Goal: Task Accomplishment & Management: Use online tool/utility

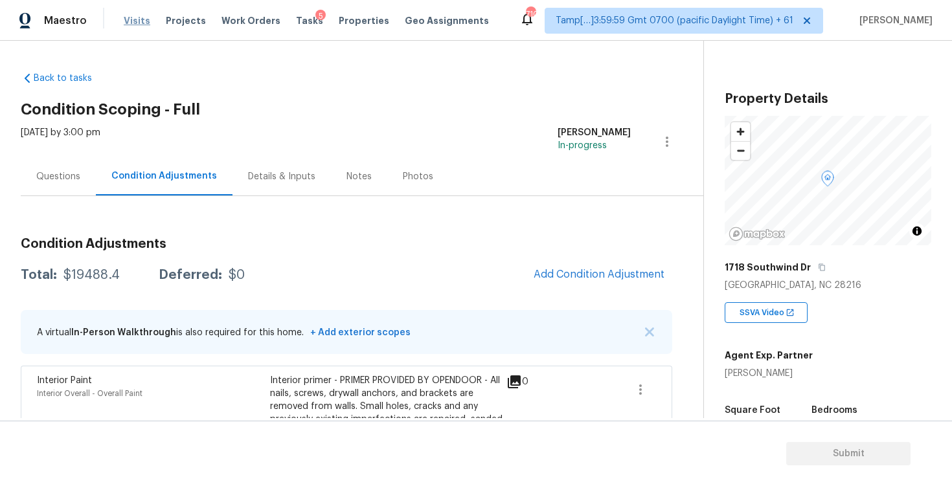
click at [143, 19] on span "Visits" at bounding box center [137, 20] width 27 height 13
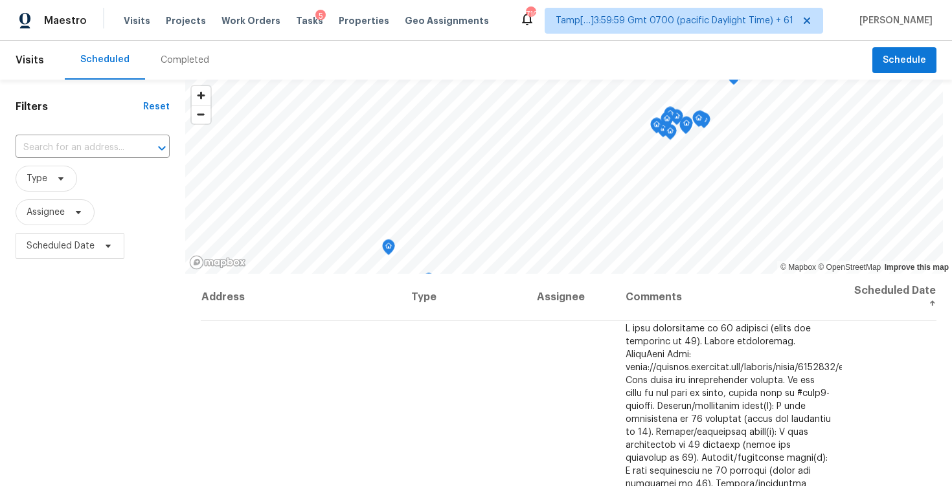
click at [284, 28] on div "Visits Projects Work Orders Tasks 5 Properties Geo Assignments" at bounding box center [314, 21] width 381 height 26
click at [296, 21] on span "Tasks" at bounding box center [309, 20] width 27 height 9
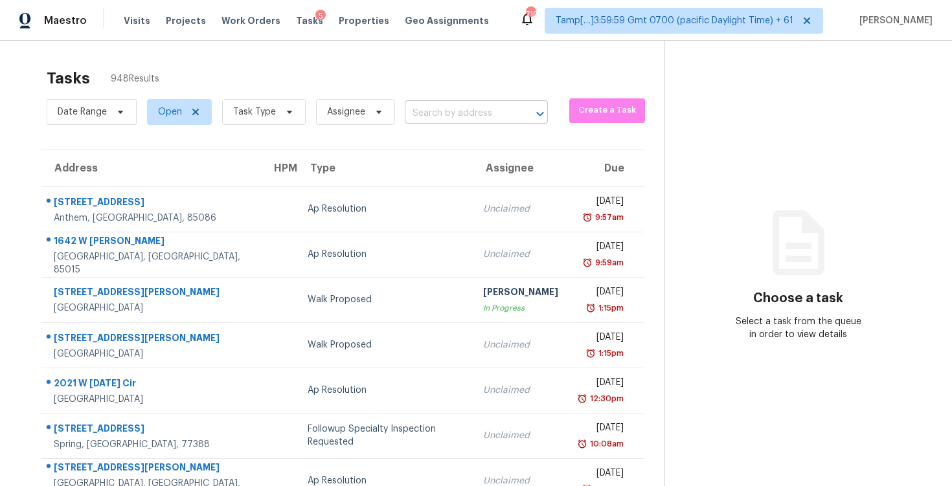
click at [430, 113] on input "text" at bounding box center [458, 114] width 107 height 20
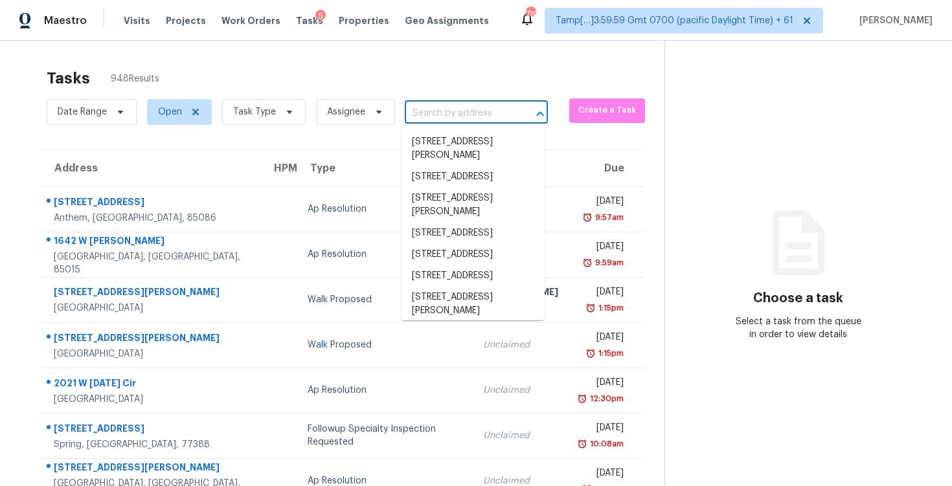
paste input "209 Minitree Ln, Charlotte, NC 28214"
type input "209 Minitree Ln, Charlotte, NC 28214"
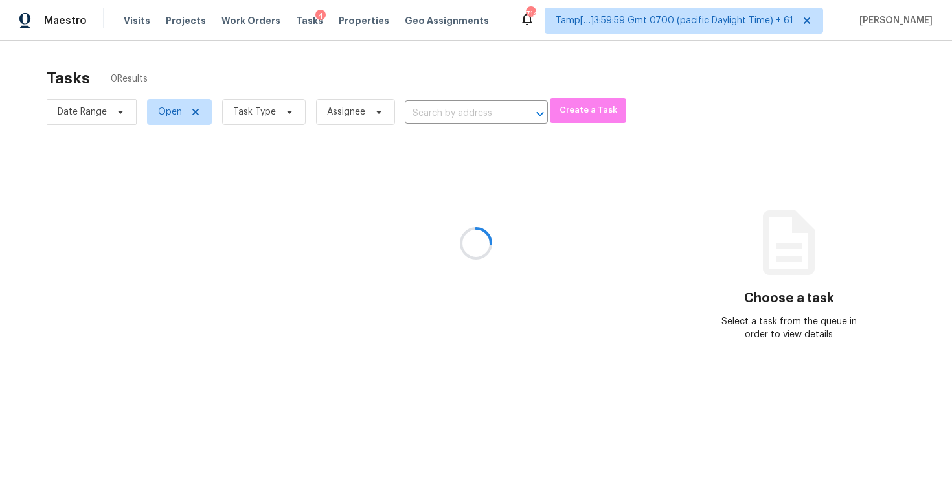
click at [431, 67] on div at bounding box center [476, 243] width 952 height 486
click at [441, 80] on div at bounding box center [476, 243] width 952 height 486
click at [447, 107] on div at bounding box center [476, 243] width 952 height 486
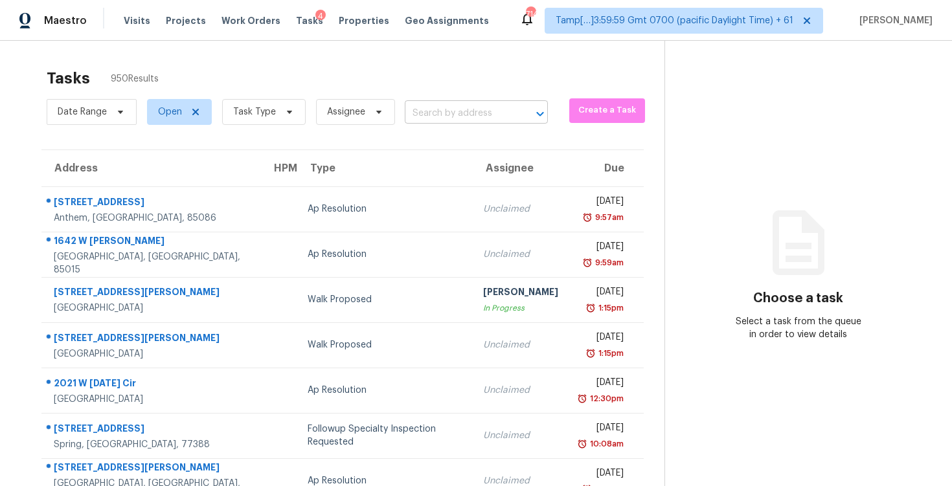
click at [441, 122] on input "text" at bounding box center [458, 114] width 107 height 20
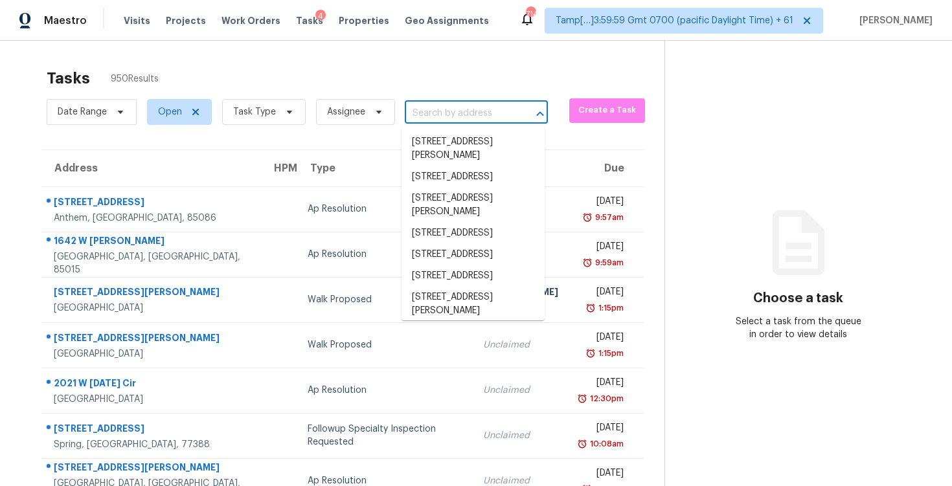
paste input "209 Minitree Ln, Charlotte, NC 28214"
type input "209 Minitree Ln, Charlotte, NC 28214"
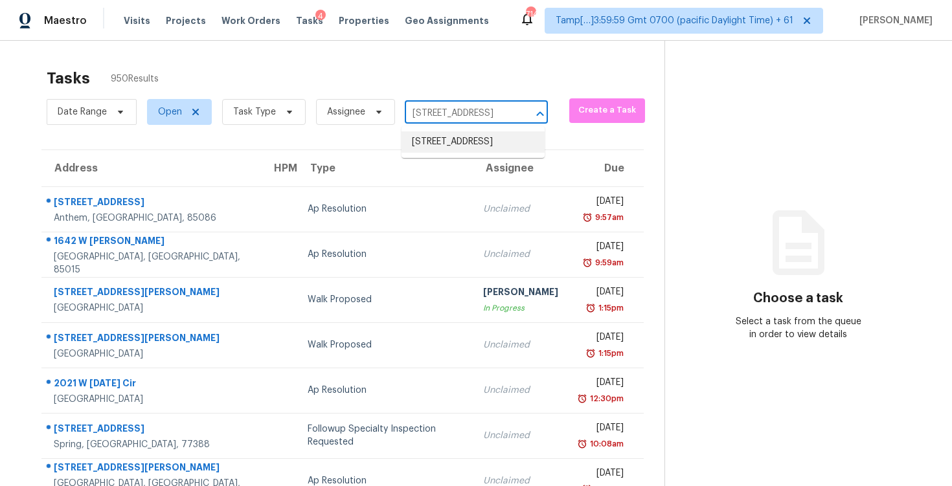
click at [458, 139] on li "209 Minitree Ln, Charlotte, NC 28214" at bounding box center [472, 141] width 143 height 21
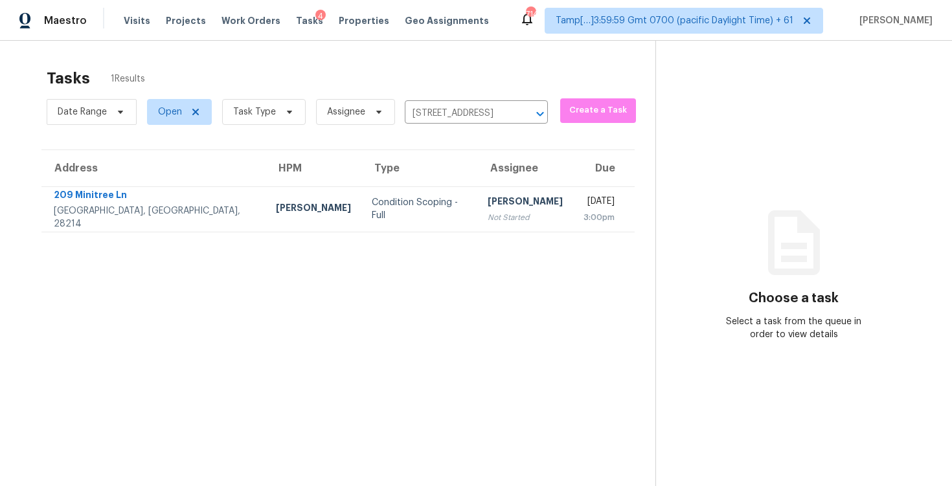
click at [477, 171] on th "Assignee" at bounding box center [525, 168] width 96 height 36
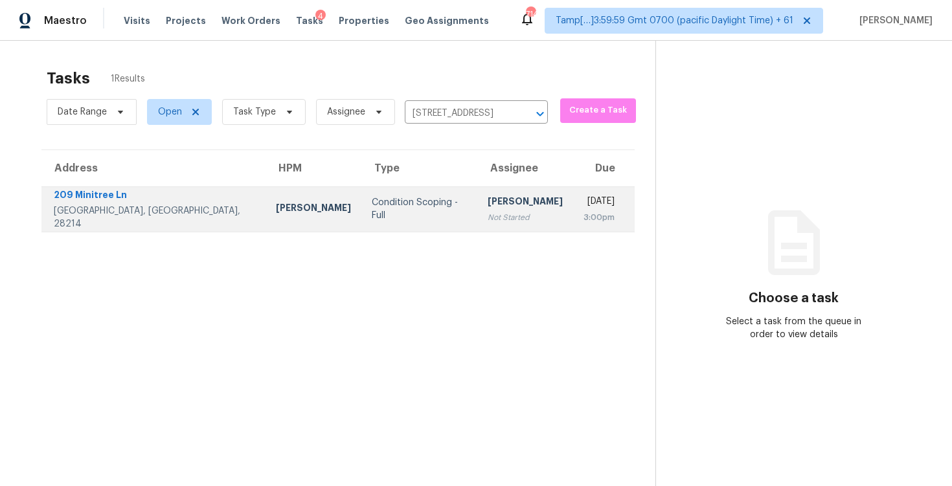
click at [487, 196] on div "Sakthivel Chandran" at bounding box center [524, 203] width 75 height 16
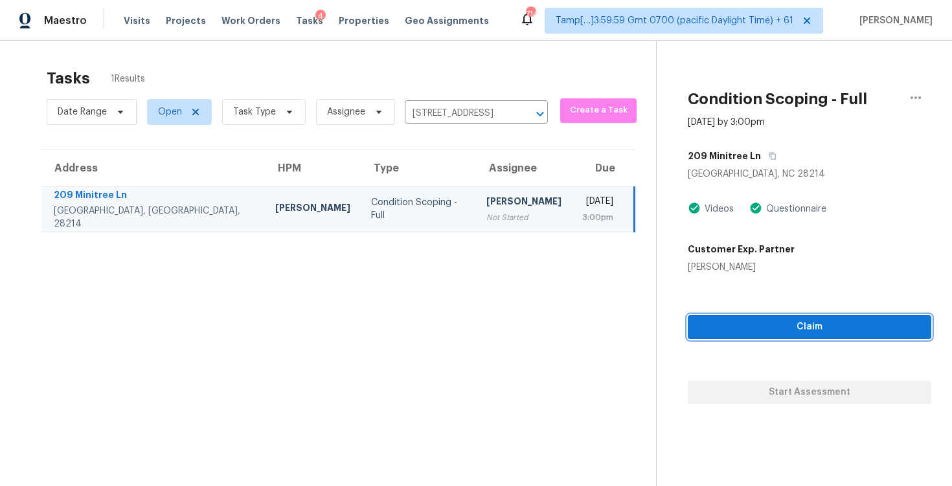
click at [803, 319] on span "Claim" at bounding box center [809, 327] width 223 height 16
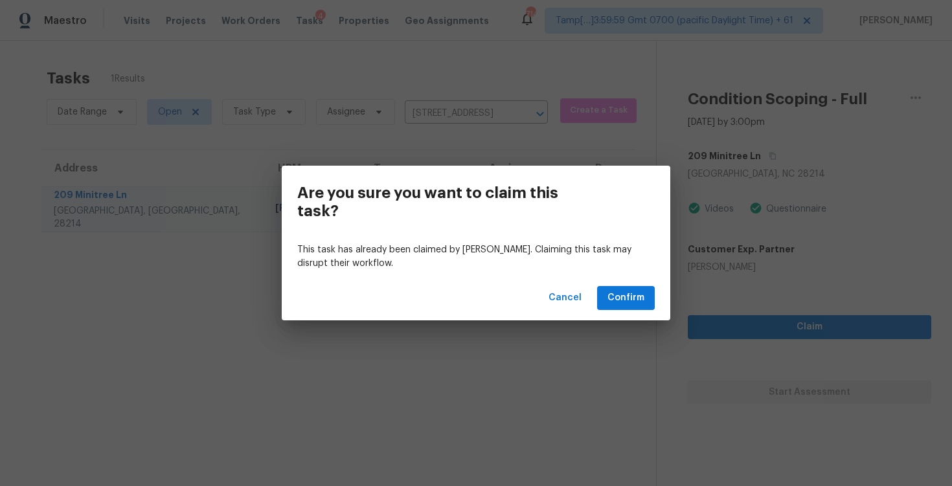
click at [597, 301] on div "Cancel Confirm" at bounding box center [476, 298] width 388 height 45
click at [624, 295] on span "Confirm" at bounding box center [625, 298] width 37 height 16
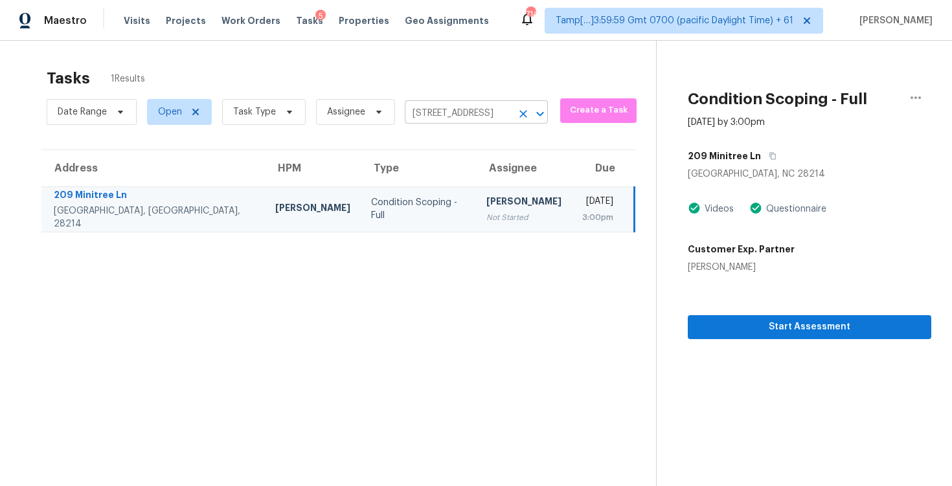
click at [517, 108] on icon "Clear" at bounding box center [523, 113] width 13 height 13
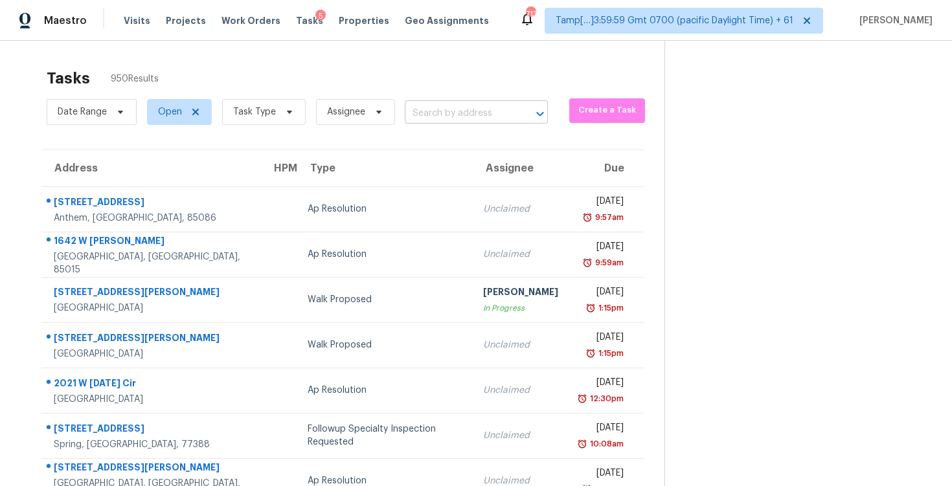
click at [427, 118] on input "text" at bounding box center [458, 114] width 107 height 20
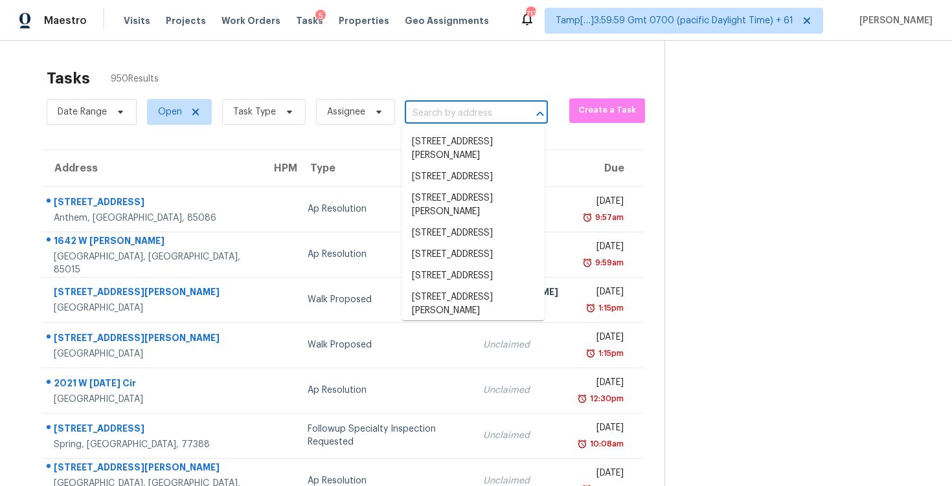
paste input "4911 Old Fox Trl, Charlotte, NC, 28269"
type input "4911 Old Fox Trl, Charlotte, NC, 28269"
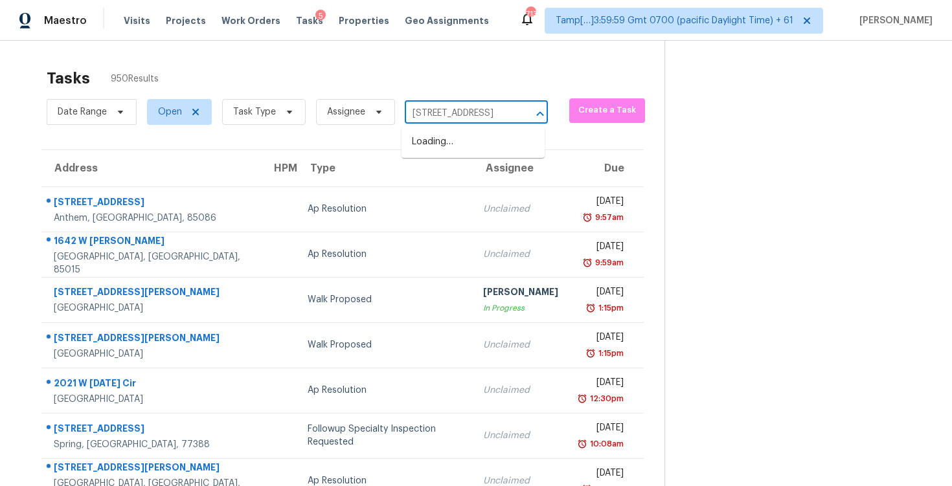
scroll to position [0, 61]
click at [463, 149] on li "4911 Old Fox Trl, Charlotte, NC 28269" at bounding box center [472, 141] width 143 height 21
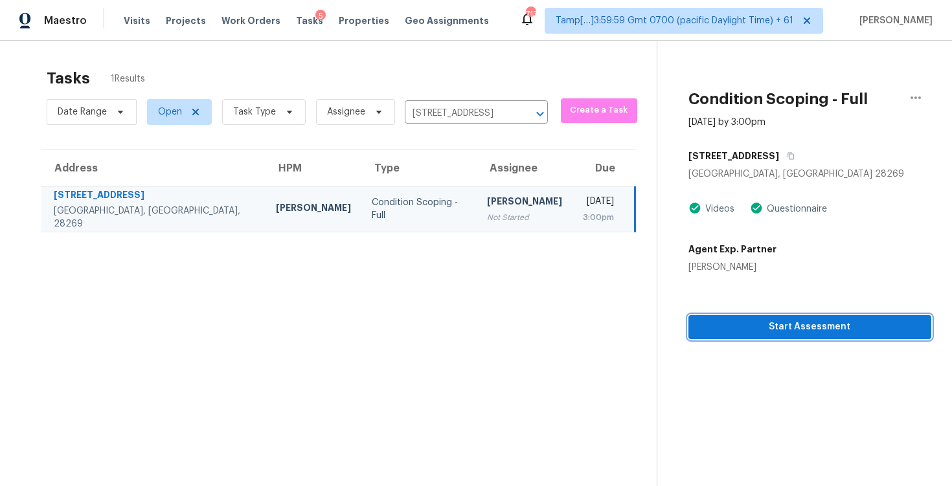
click at [740, 315] on button "Start Assessment" at bounding box center [809, 327] width 243 height 24
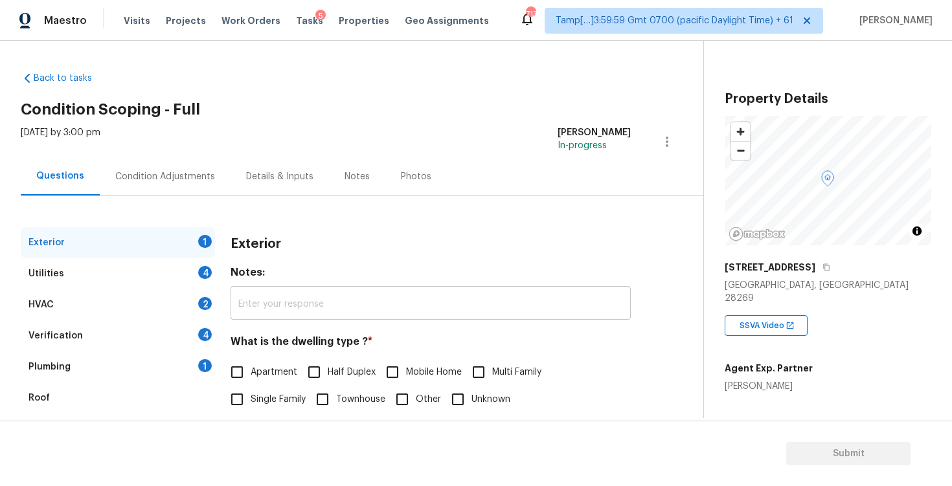
scroll to position [137, 0]
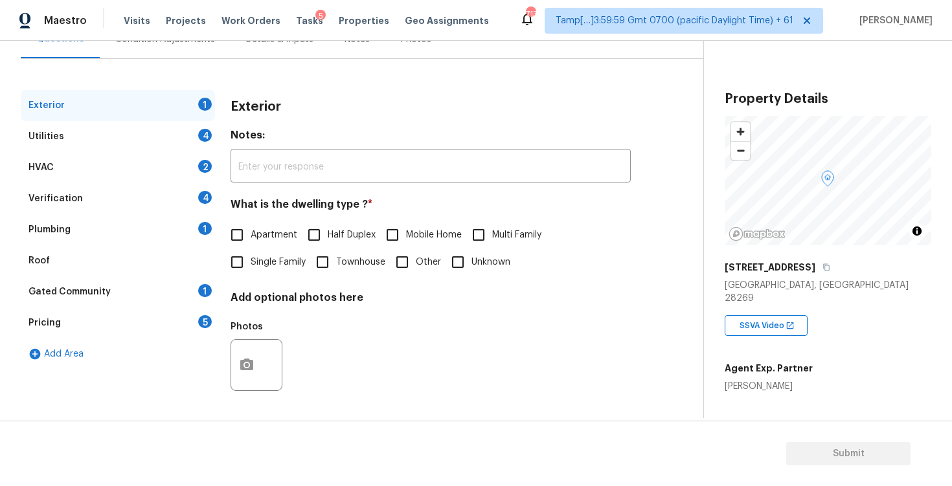
click at [263, 245] on label "Apartment" at bounding box center [260, 234] width 74 height 27
click at [251, 245] on input "Apartment" at bounding box center [236, 234] width 27 height 27
checkbox input "true"
click at [263, 257] on span "Single Family" at bounding box center [278, 264] width 55 height 14
click at [251, 257] on input "Single Family" at bounding box center [236, 263] width 27 height 27
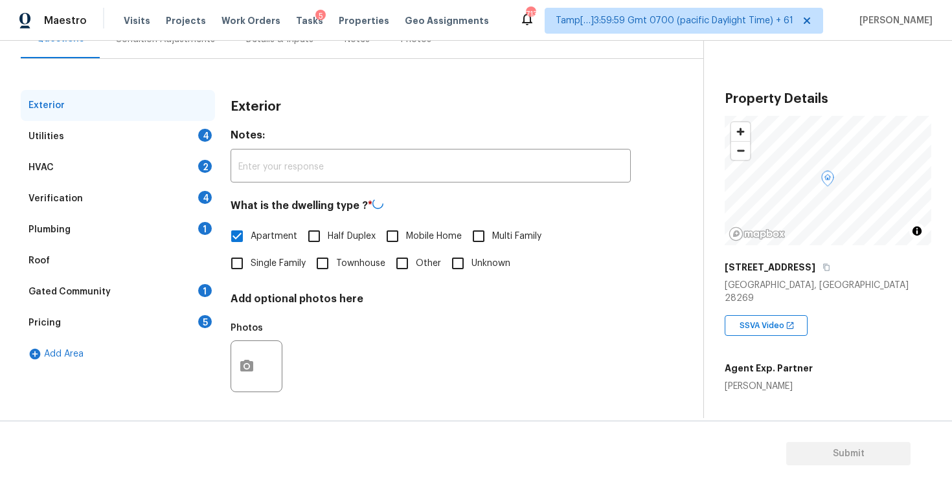
checkbox input "true"
checkbox input "false"
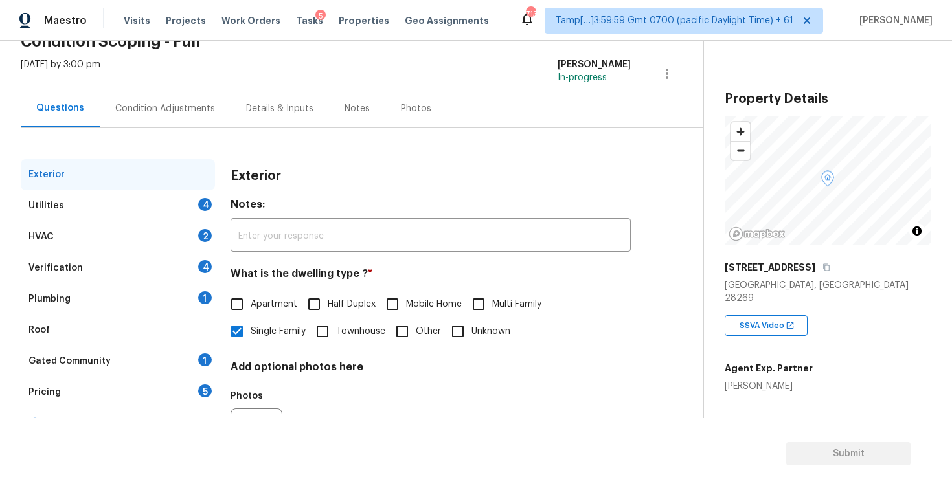
scroll to position [49, 0]
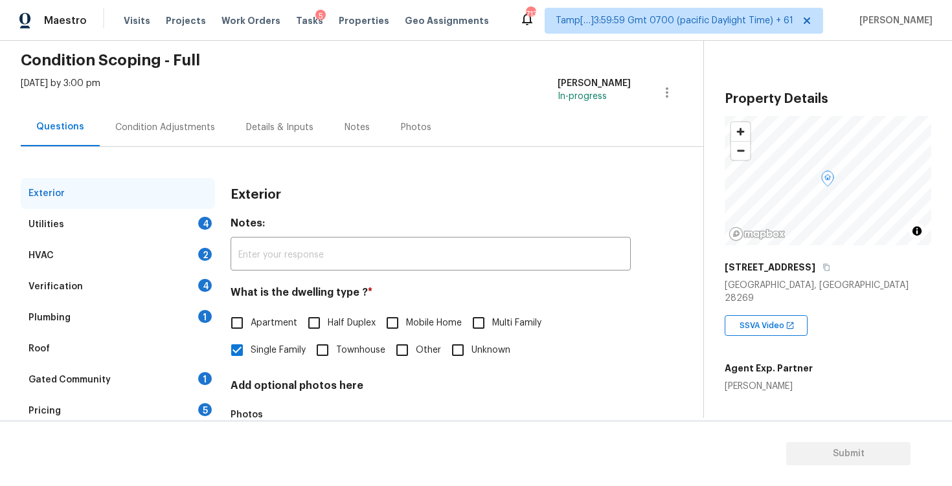
click at [173, 108] on div "Condition Adjustments" at bounding box center [165, 127] width 131 height 38
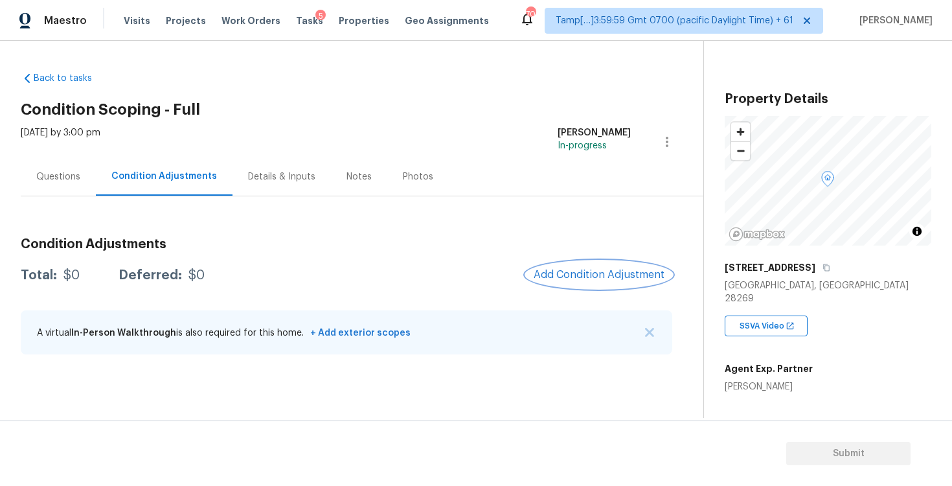
click at [594, 278] on span "Add Condition Adjustment" at bounding box center [598, 275] width 131 height 12
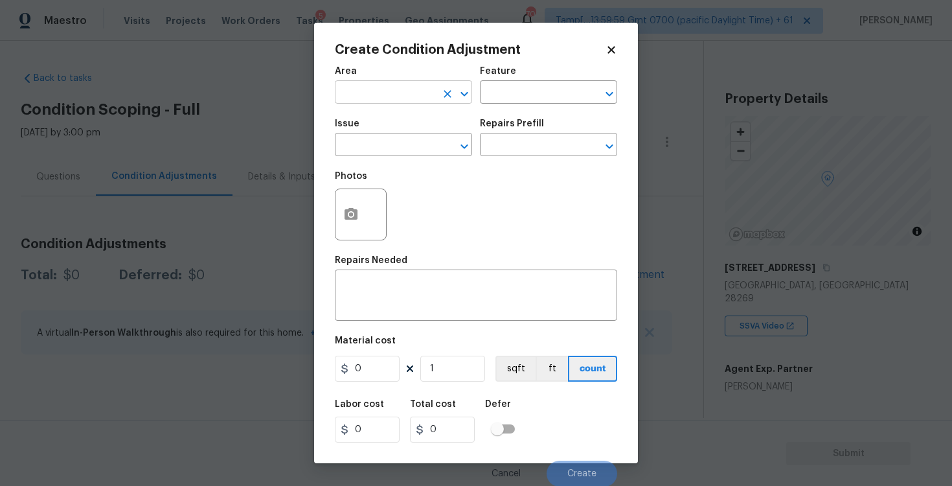
click at [368, 96] on input "text" at bounding box center [385, 94] width 101 height 20
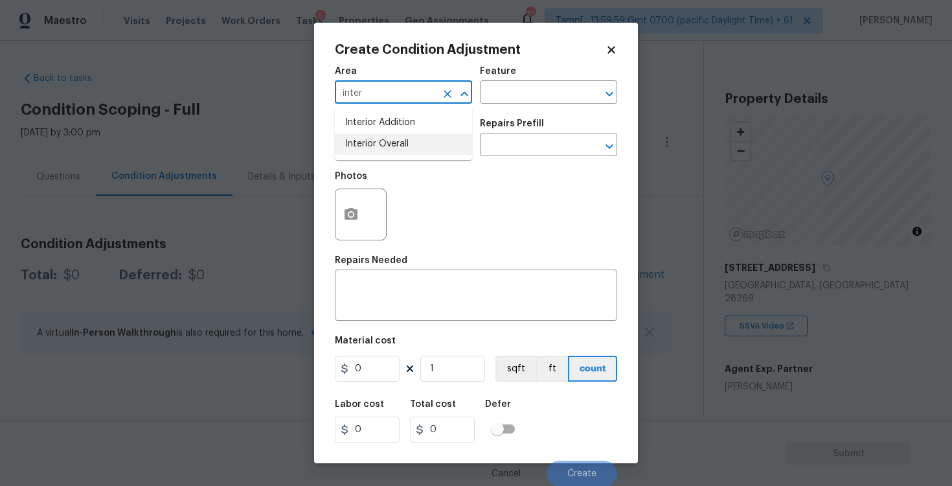
click at [363, 143] on li "Interior Overall" at bounding box center [403, 143] width 137 height 21
type input "Interior Overall"
click at [363, 143] on input "text" at bounding box center [385, 146] width 101 height 20
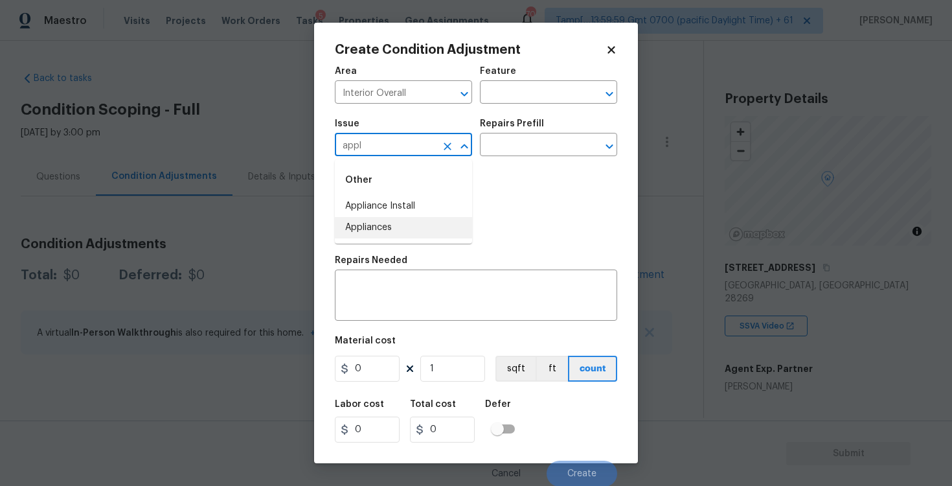
click at [385, 221] on li "Appliances" at bounding box center [403, 227] width 137 height 21
type input "Appliances"
click at [489, 155] on input "text" at bounding box center [530, 146] width 101 height 20
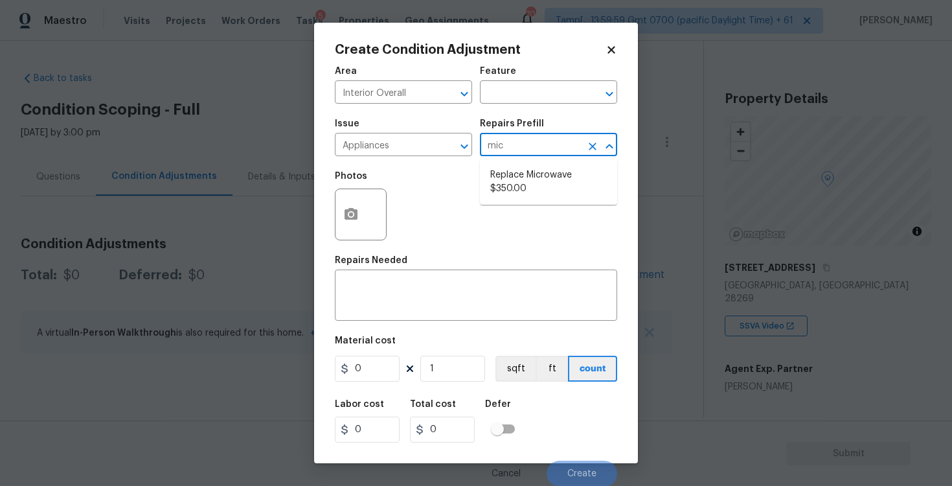
type input "micr"
click at [502, 188] on li "Replace Microwave $350.00" at bounding box center [548, 181] width 137 height 35
type input "Appliances"
type textarea "Remove the existing microwave and replace it with a new microwave"
type input "350"
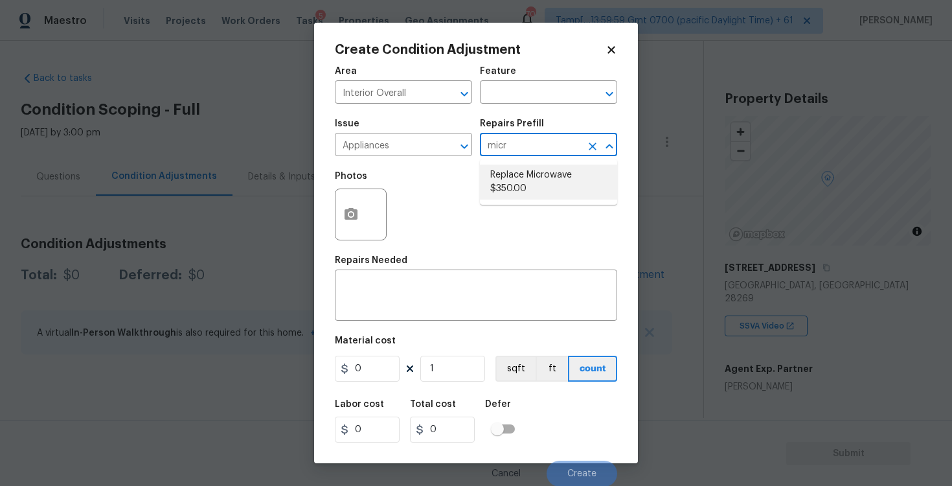
type input "350"
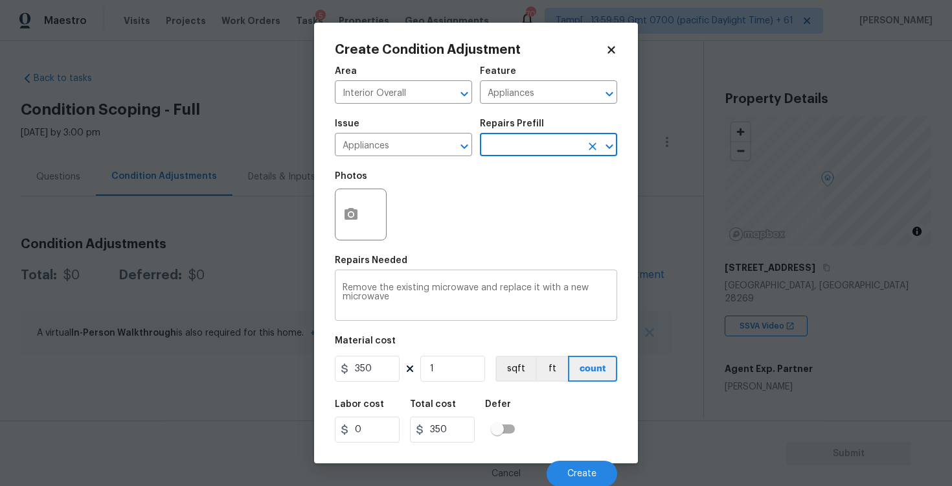
scroll to position [1, 0]
click at [586, 458] on div "Cancel Create" at bounding box center [476, 467] width 282 height 36
click at [586, 471] on span "Create" at bounding box center [581, 473] width 29 height 10
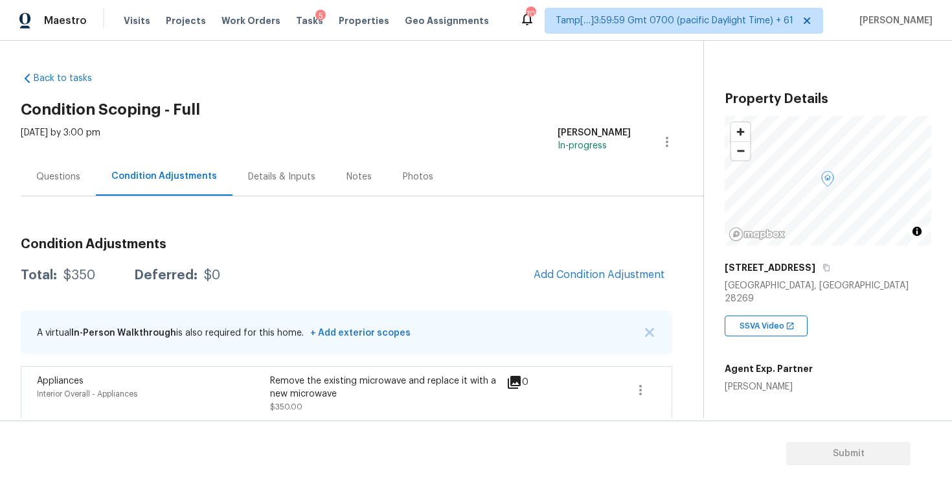
scroll to position [8, 0]
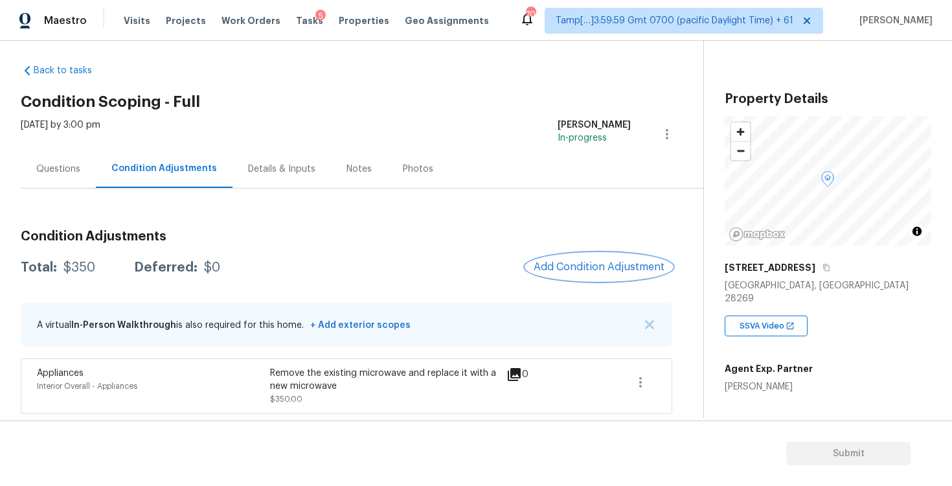
click at [586, 275] on button "Add Condition Adjustment" at bounding box center [599, 266] width 146 height 27
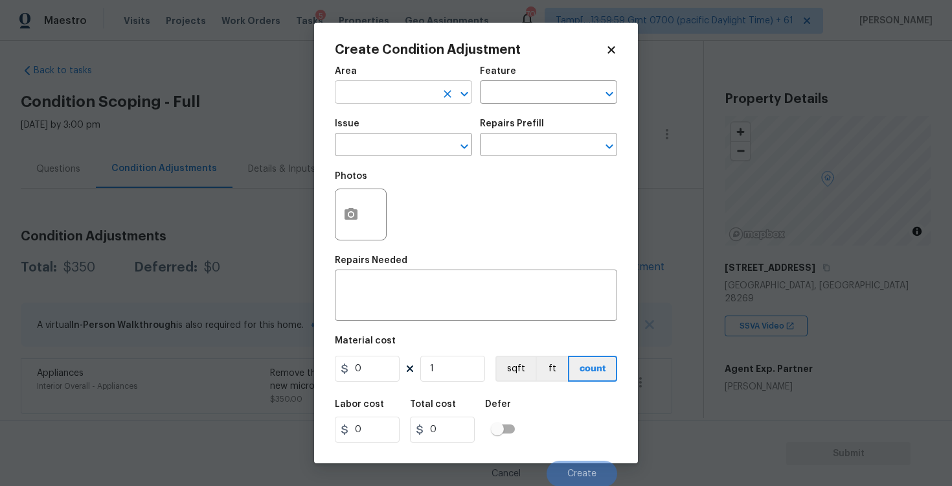
click at [418, 97] on input "text" at bounding box center [385, 94] width 101 height 20
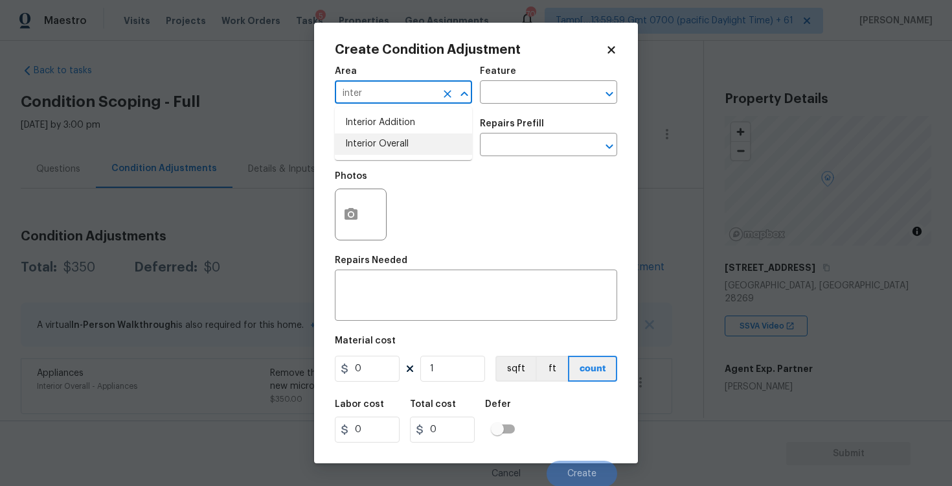
click at [410, 143] on li "Interior Overall" at bounding box center [403, 143] width 137 height 21
type input "Interior Overall"
click at [410, 143] on input "text" at bounding box center [385, 146] width 101 height 20
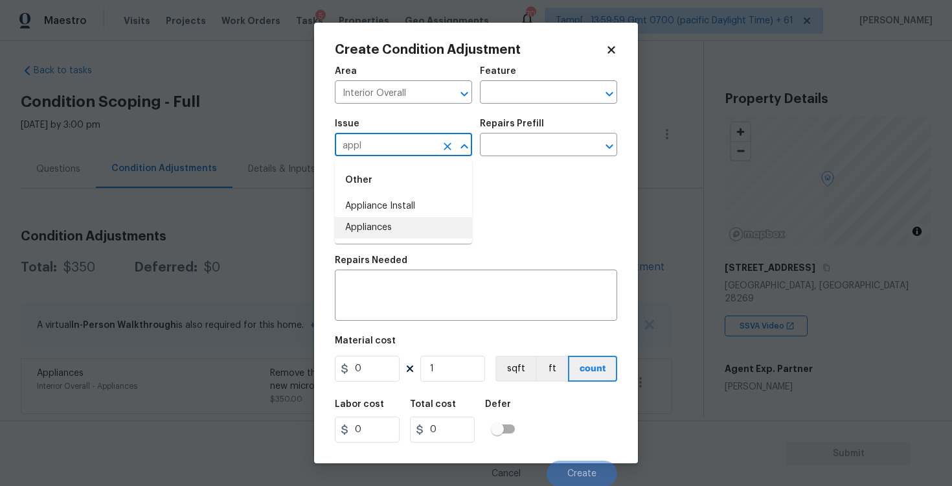
click at [403, 225] on li "Appliances" at bounding box center [403, 227] width 137 height 21
type input "Appliances"
click at [503, 151] on input "text" at bounding box center [530, 146] width 101 height 20
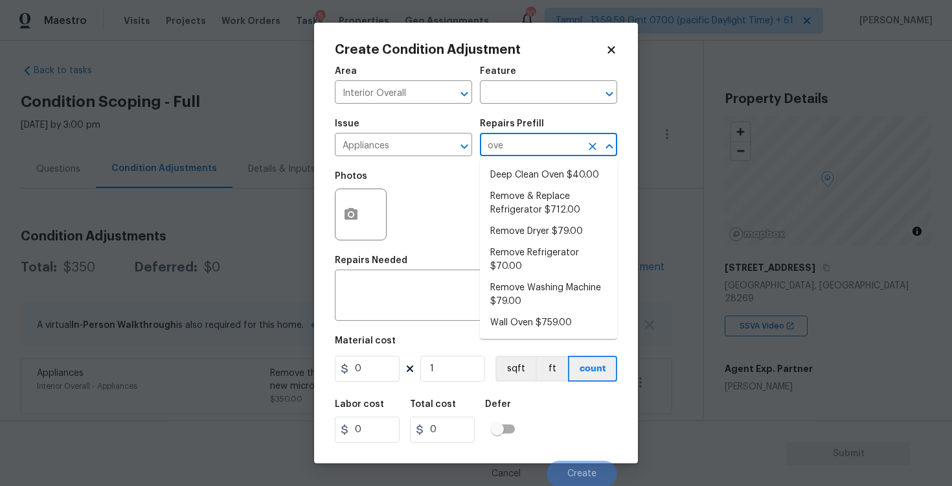
type input "oven"
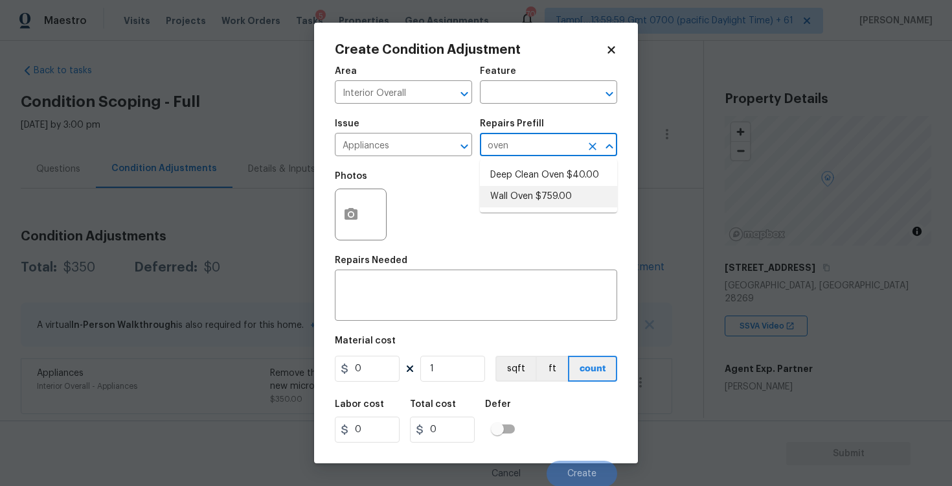
click at [512, 190] on li "Wall Oven $759.00" at bounding box center [548, 196] width 137 height 21
type input "Appliances"
type textarea "Remove the existing wall oven and prep the area for a new unit. Install a new 3…"
type input "759"
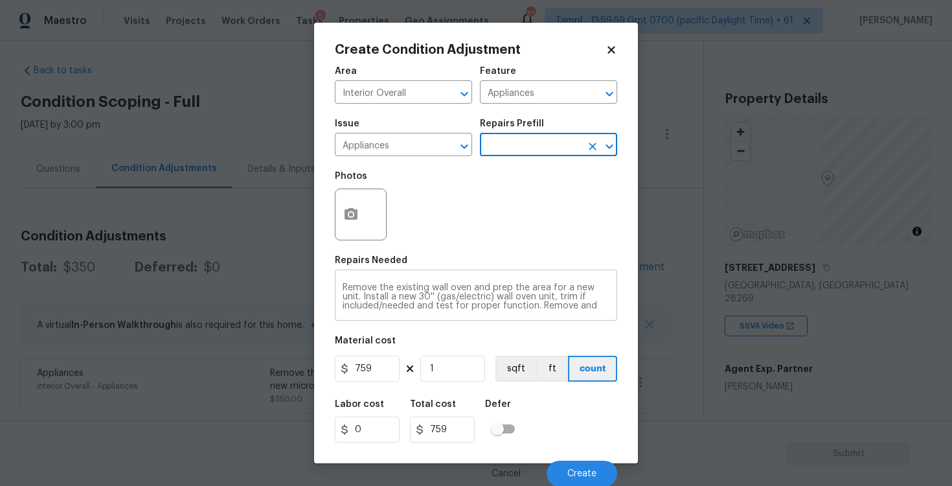
scroll to position [9, 0]
click at [577, 471] on span "Create" at bounding box center [581, 474] width 29 height 10
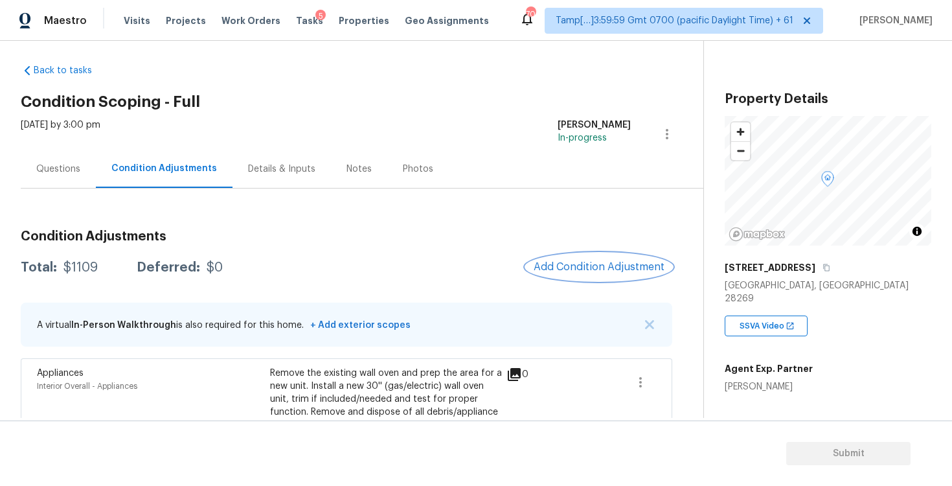
scroll to position [102, 0]
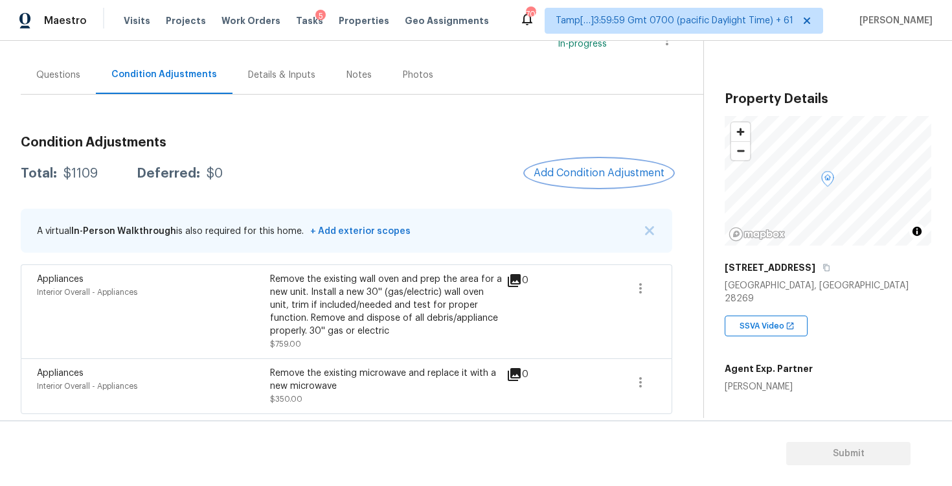
click at [583, 165] on button "Add Condition Adjustment" at bounding box center [599, 172] width 146 height 27
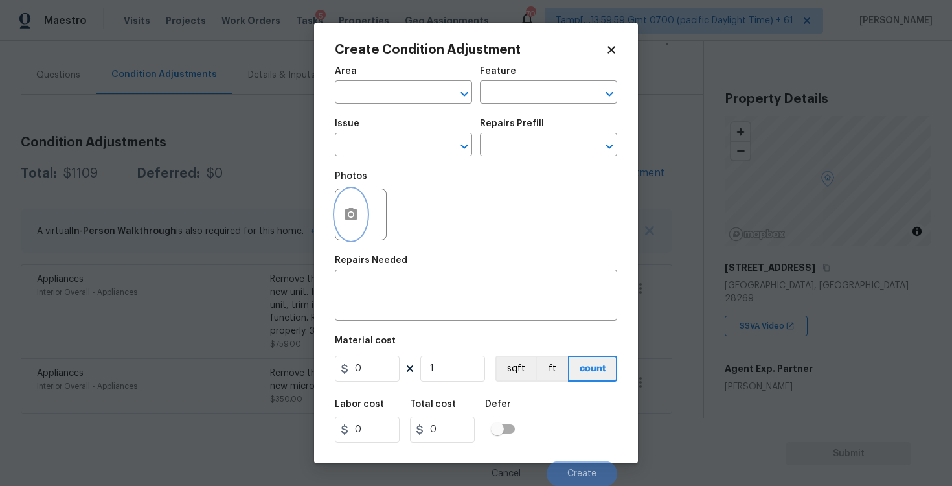
click at [357, 208] on icon "button" at bounding box center [351, 215] width 16 height 16
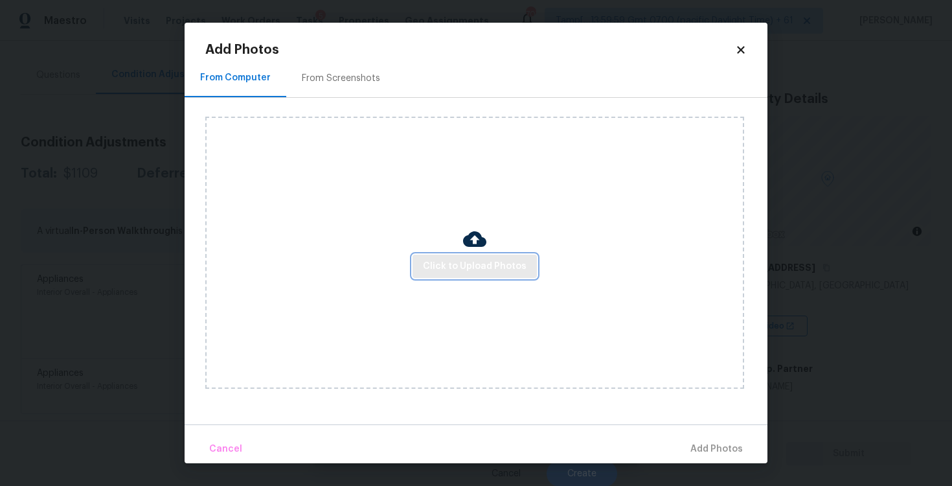
click at [478, 265] on span "Click to Upload Photos" at bounding box center [475, 266] width 104 height 16
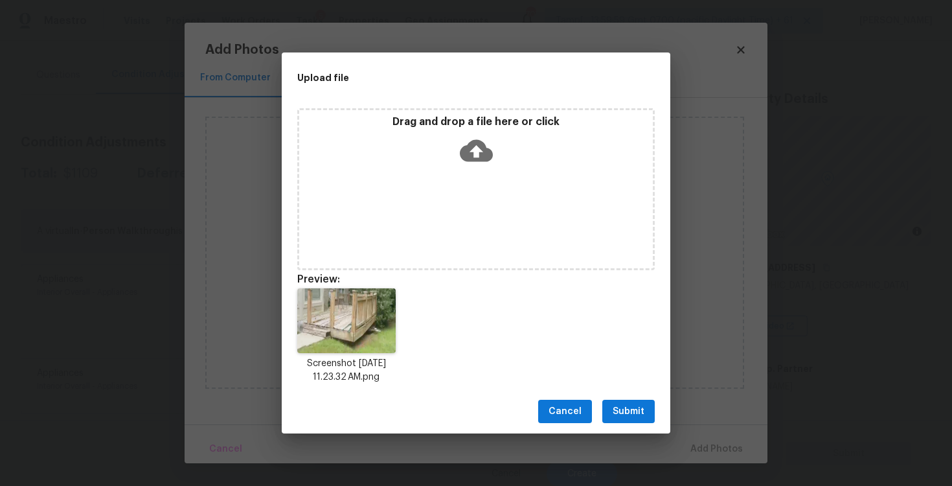
click at [645, 405] on button "Submit" at bounding box center [628, 411] width 52 height 24
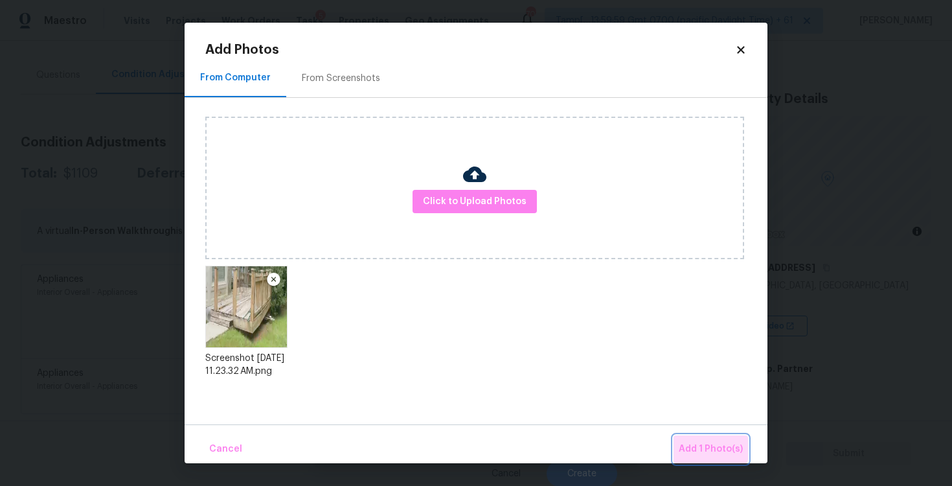
click at [697, 442] on span "Add 1 Photo(s)" at bounding box center [710, 449] width 64 height 16
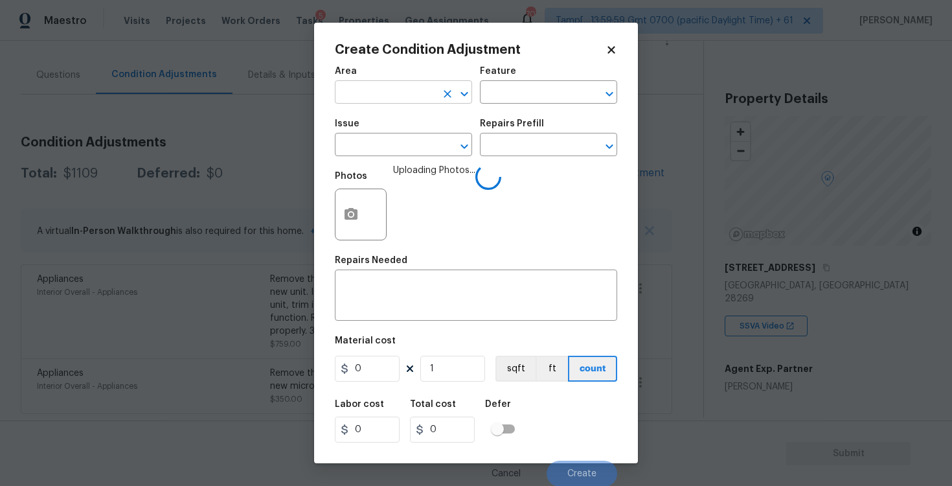
click at [392, 98] on input "text" at bounding box center [385, 94] width 101 height 20
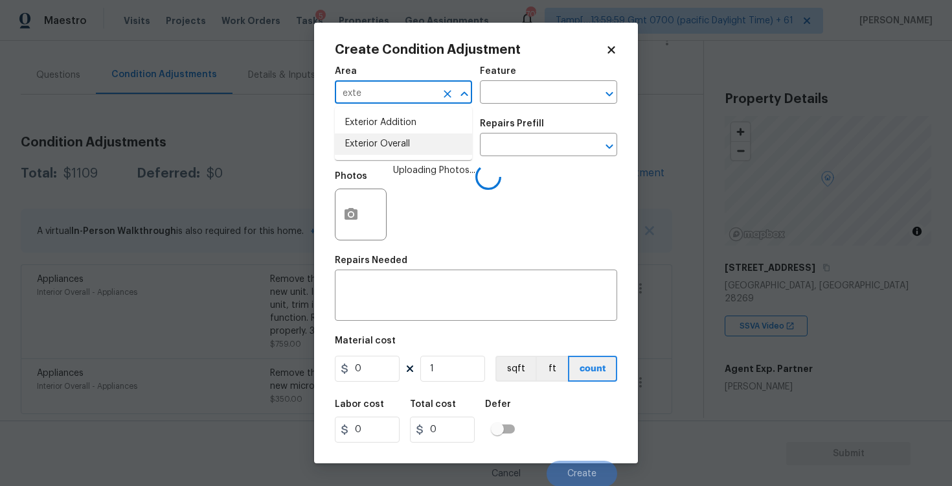
click at [390, 144] on li "Exterior Overall" at bounding box center [403, 143] width 137 height 21
type input "Exterior Overall"
click at [390, 144] on input "text" at bounding box center [385, 146] width 101 height 20
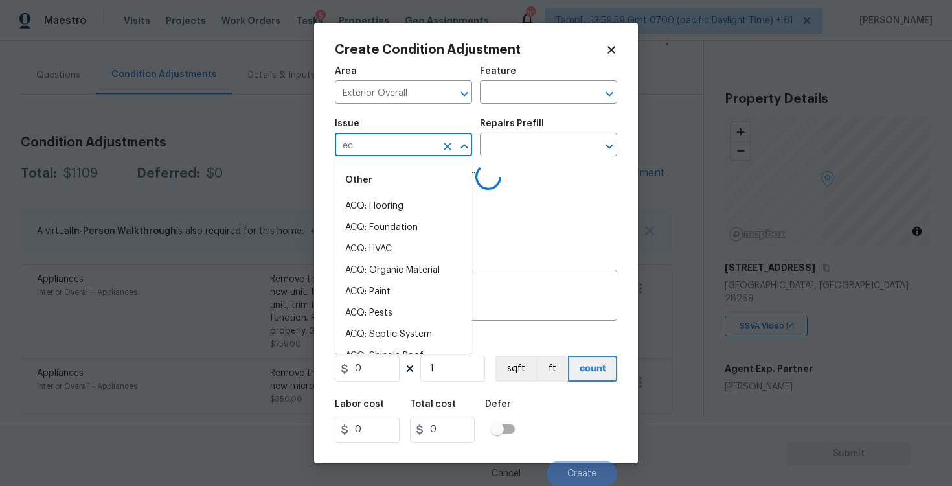
type input "eck"
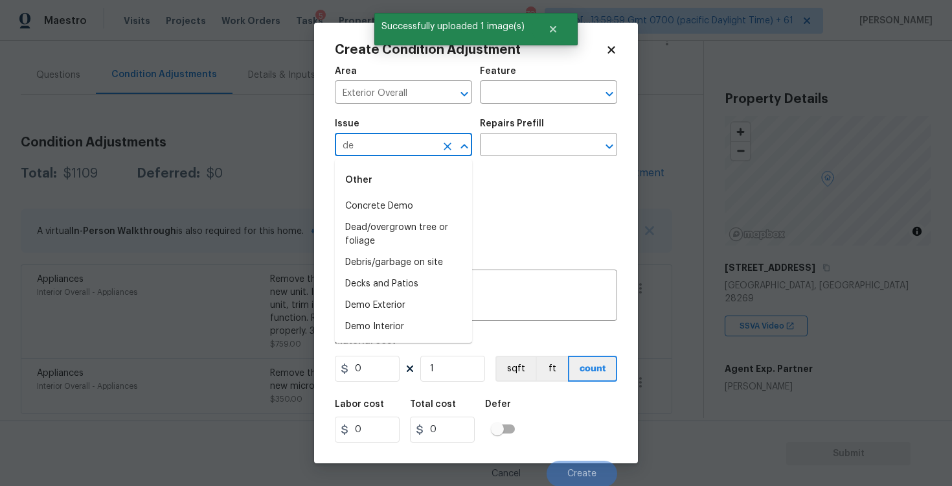
type input "dek"
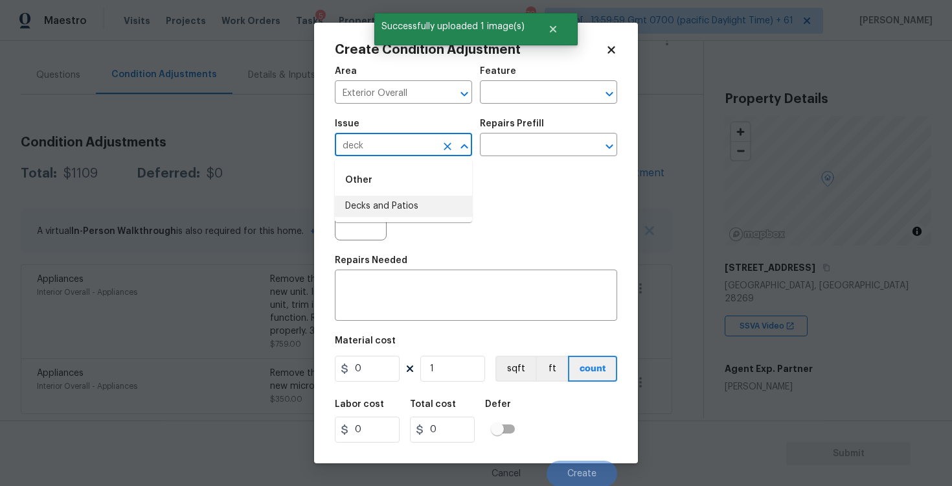
click at [404, 208] on li "Decks and Patios" at bounding box center [403, 205] width 137 height 21
type input "Decks and Patios"
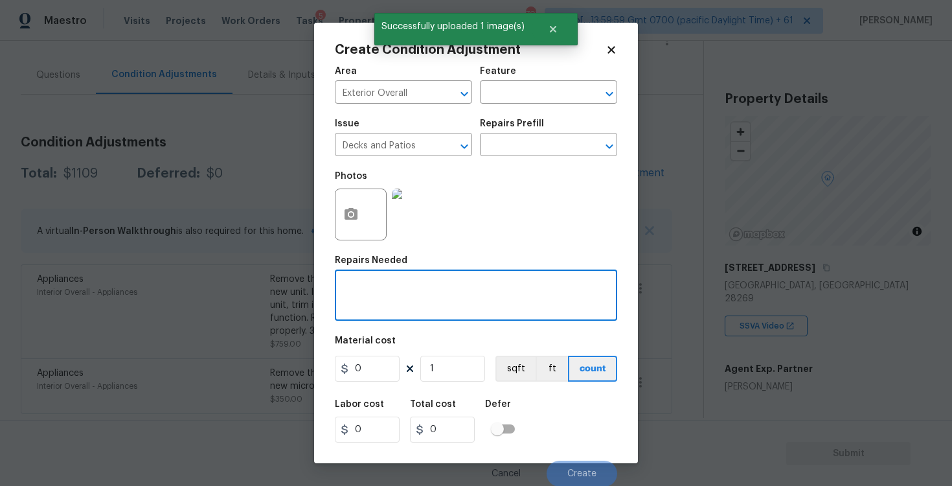
click at [401, 291] on textarea at bounding box center [475, 296] width 267 height 27
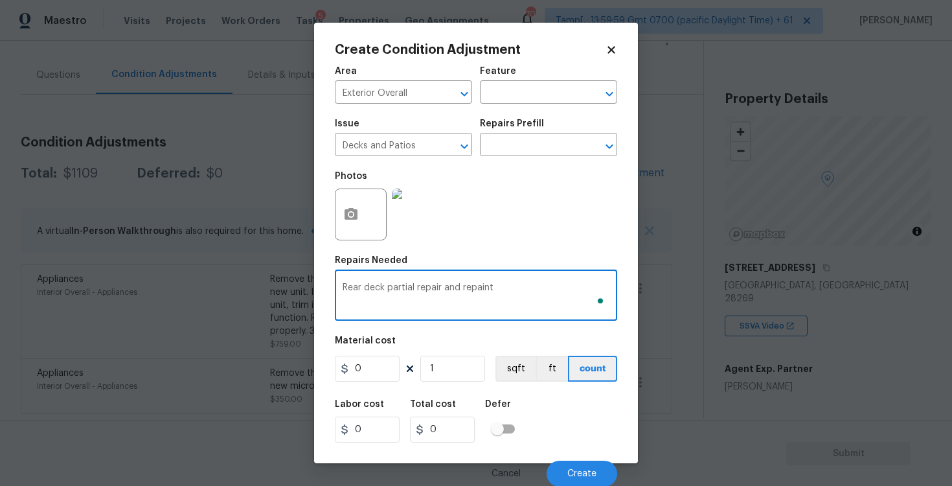
type textarea "Rear deck partial repair and repaint"
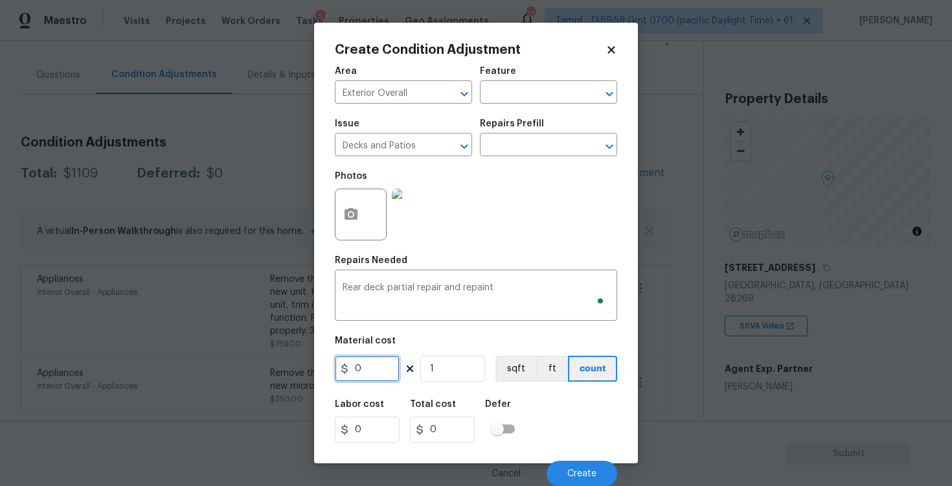
click at [366, 364] on input "0" at bounding box center [367, 368] width 65 height 26
type input "800"
click at [459, 366] on input "1" at bounding box center [452, 368] width 65 height 26
type input "12"
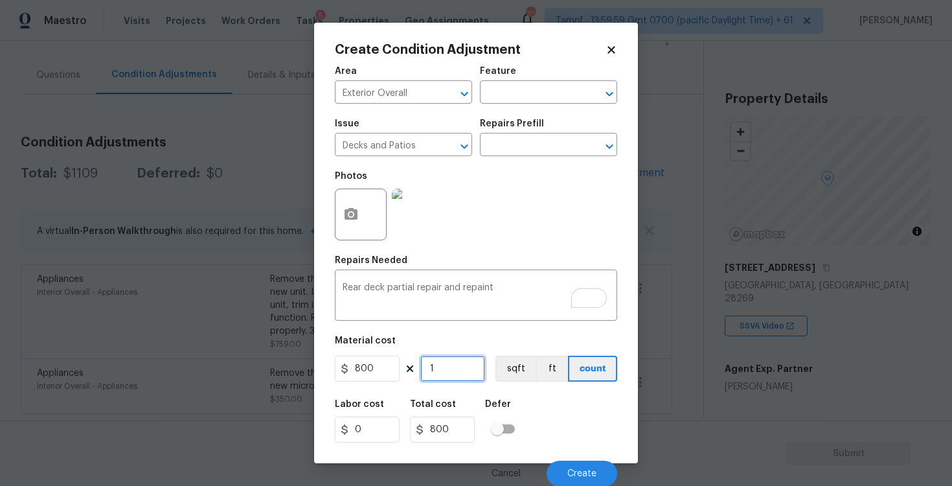
type input "9600"
type input "1"
type input "800"
type input "0"
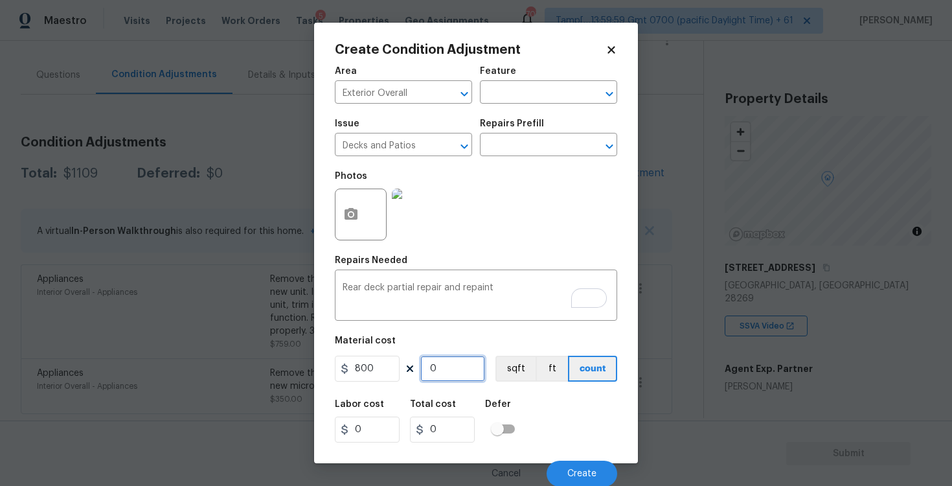
type input "2"
type input "1600"
type input "2"
click at [559, 408] on div "Labor cost 0 Total cost 1600 Defer" at bounding box center [476, 421] width 282 height 58
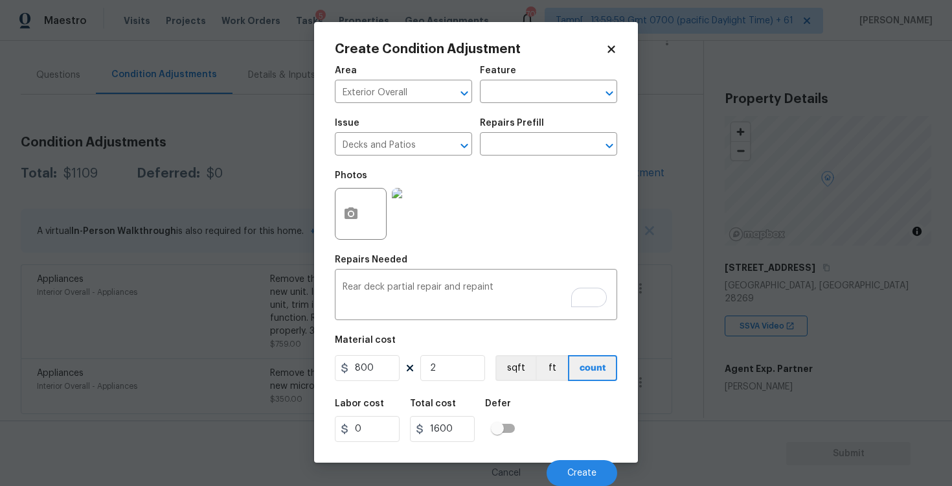
click at [584, 458] on div "Cancel Create" at bounding box center [476, 467] width 282 height 36
click at [585, 466] on button "Create" at bounding box center [581, 473] width 71 height 26
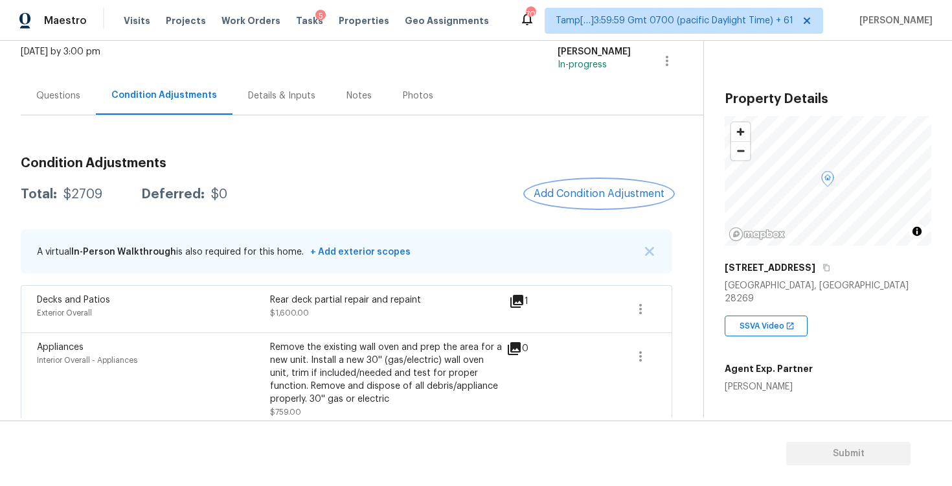
scroll to position [150, 0]
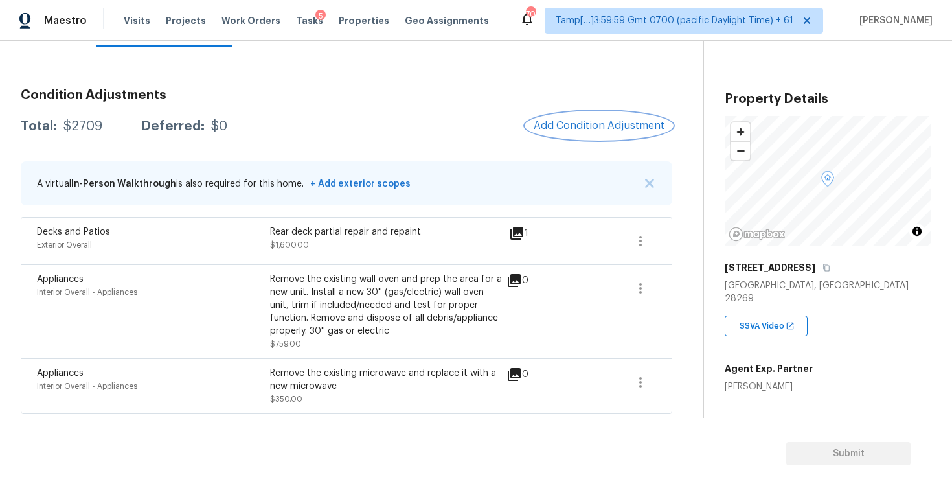
click at [614, 131] on button "Add Condition Adjustment" at bounding box center [599, 125] width 146 height 27
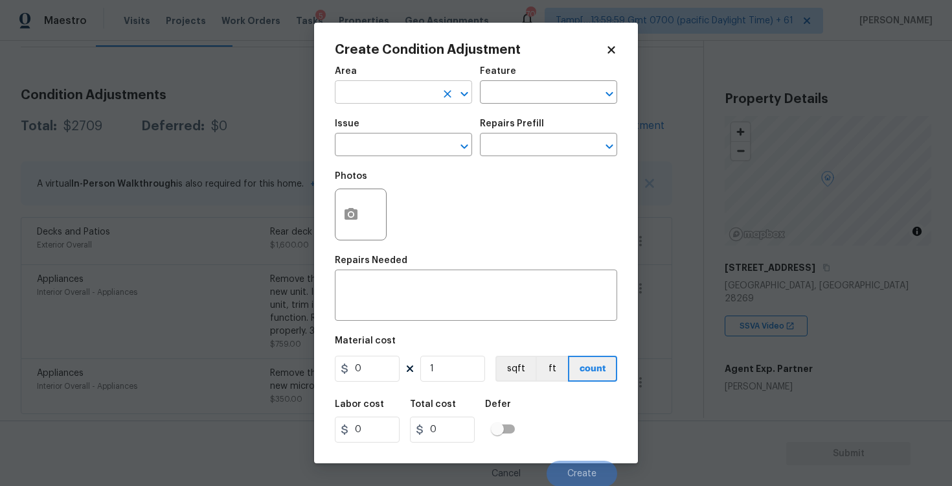
click at [412, 97] on input "text" at bounding box center [385, 94] width 101 height 20
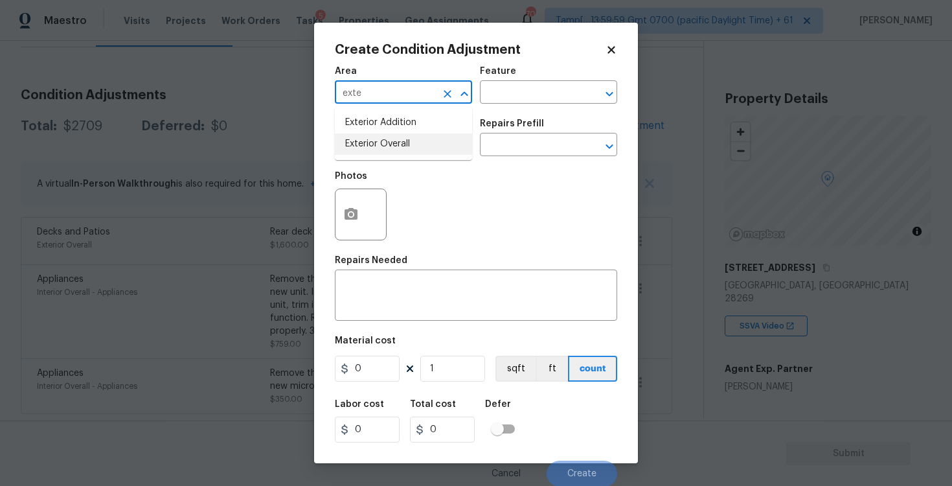
click at [405, 142] on li "Exterior Overall" at bounding box center [403, 143] width 137 height 21
type input "Exterior Overall"
click at [405, 142] on input "text" at bounding box center [385, 146] width 101 height 20
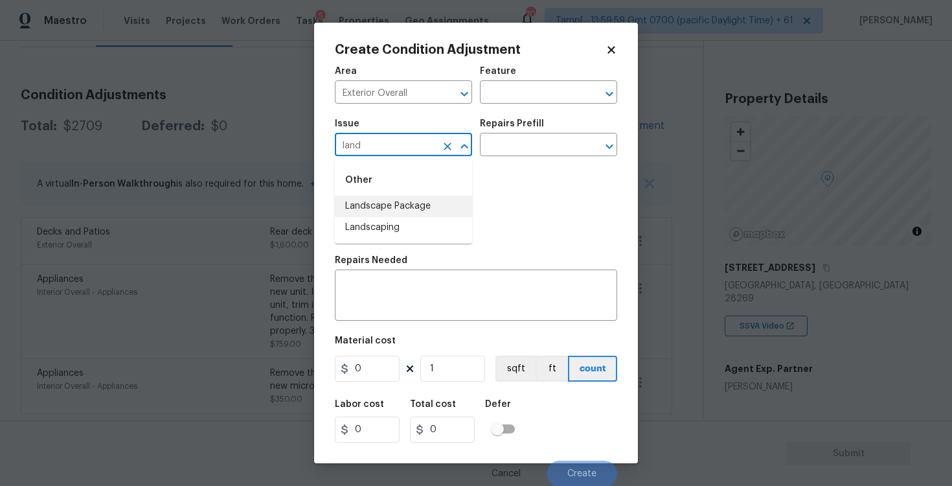
click at [410, 202] on li "Landscape Package" at bounding box center [403, 205] width 137 height 21
type input "Landscape Package"
click at [517, 154] on input "text" at bounding box center [530, 146] width 101 height 20
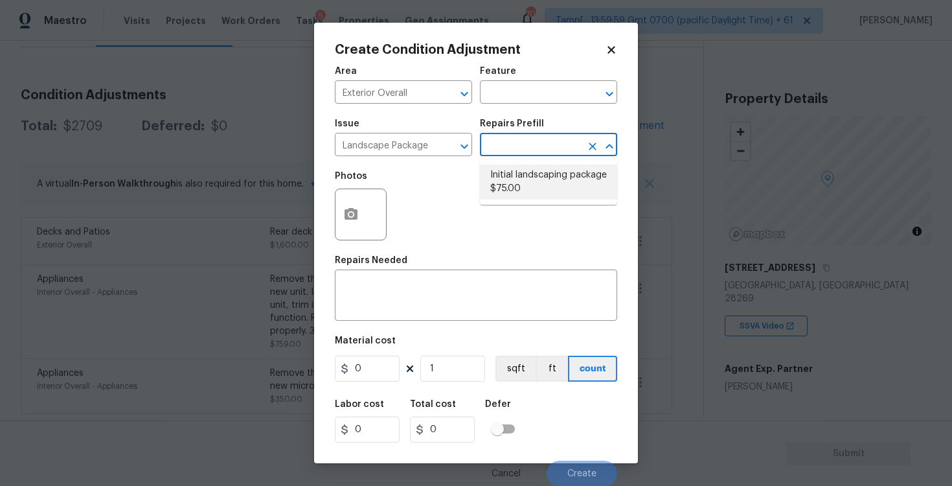
click at [521, 179] on li "Initial landscaping package $75.00" at bounding box center [548, 181] width 137 height 35
type input "Home Readiness Packages"
type textarea "Mowing of grass up to 6" in height. Mow, edge along driveways & sidewalks, trim…"
type input "75"
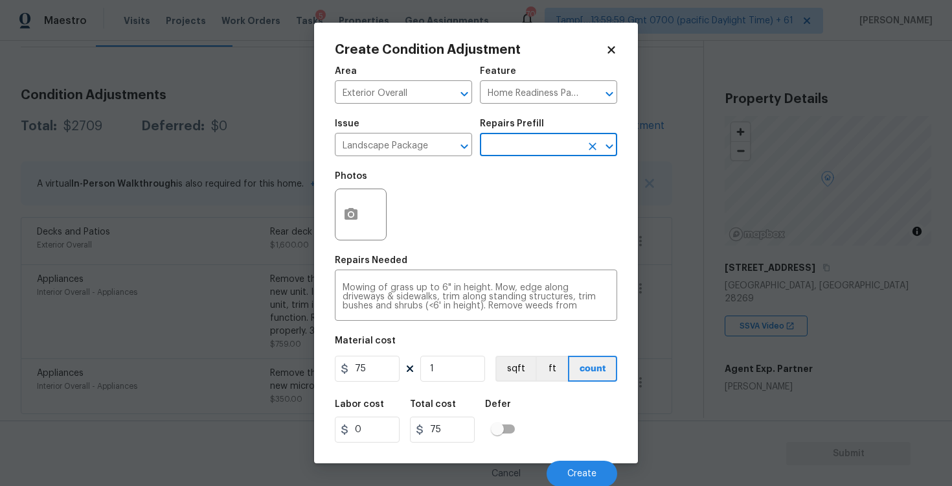
click at [364, 388] on div "Area Exterior Overall ​ Feature Home Readiness Packages ​ Issue Landscape Packa…" at bounding box center [476, 272] width 282 height 427
click at [374, 363] on input "75" at bounding box center [367, 368] width 65 height 26
type input "750"
click at [337, 222] on button "button" at bounding box center [350, 214] width 31 height 50
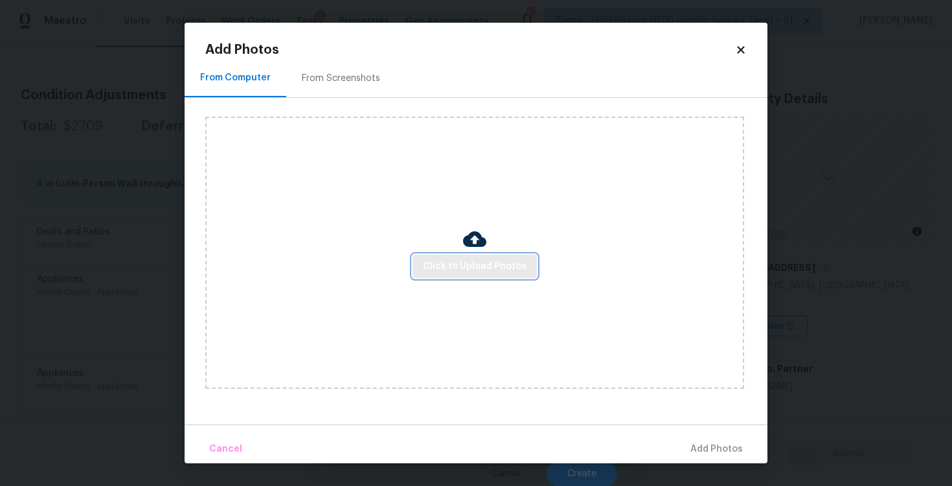
click at [445, 260] on span "Click to Upload Photos" at bounding box center [475, 266] width 104 height 16
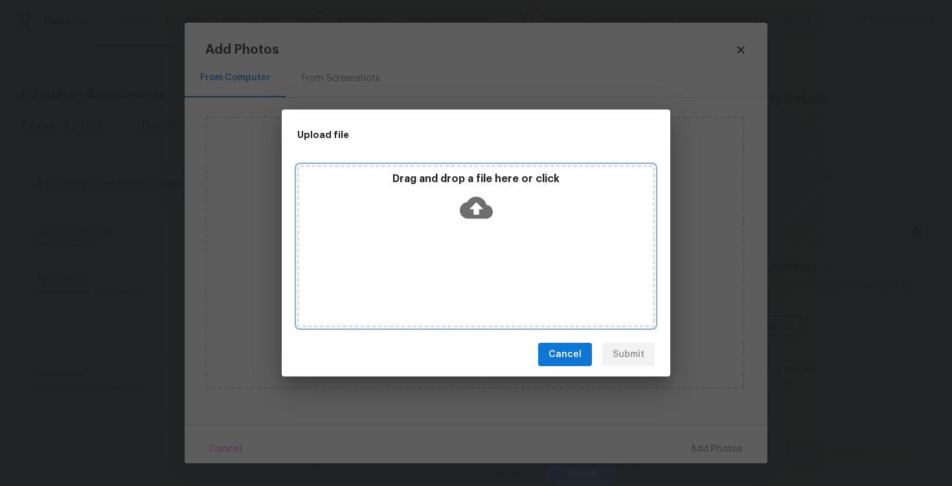
click at [447, 218] on div "Drag and drop a file here or click" at bounding box center [475, 200] width 353 height 56
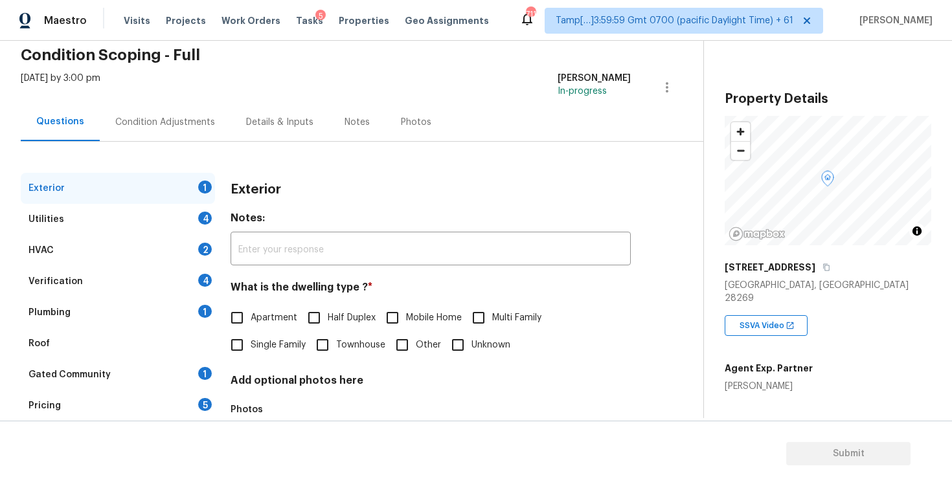
scroll to position [37, 0]
